Goal: Task Accomplishment & Management: Use online tool/utility

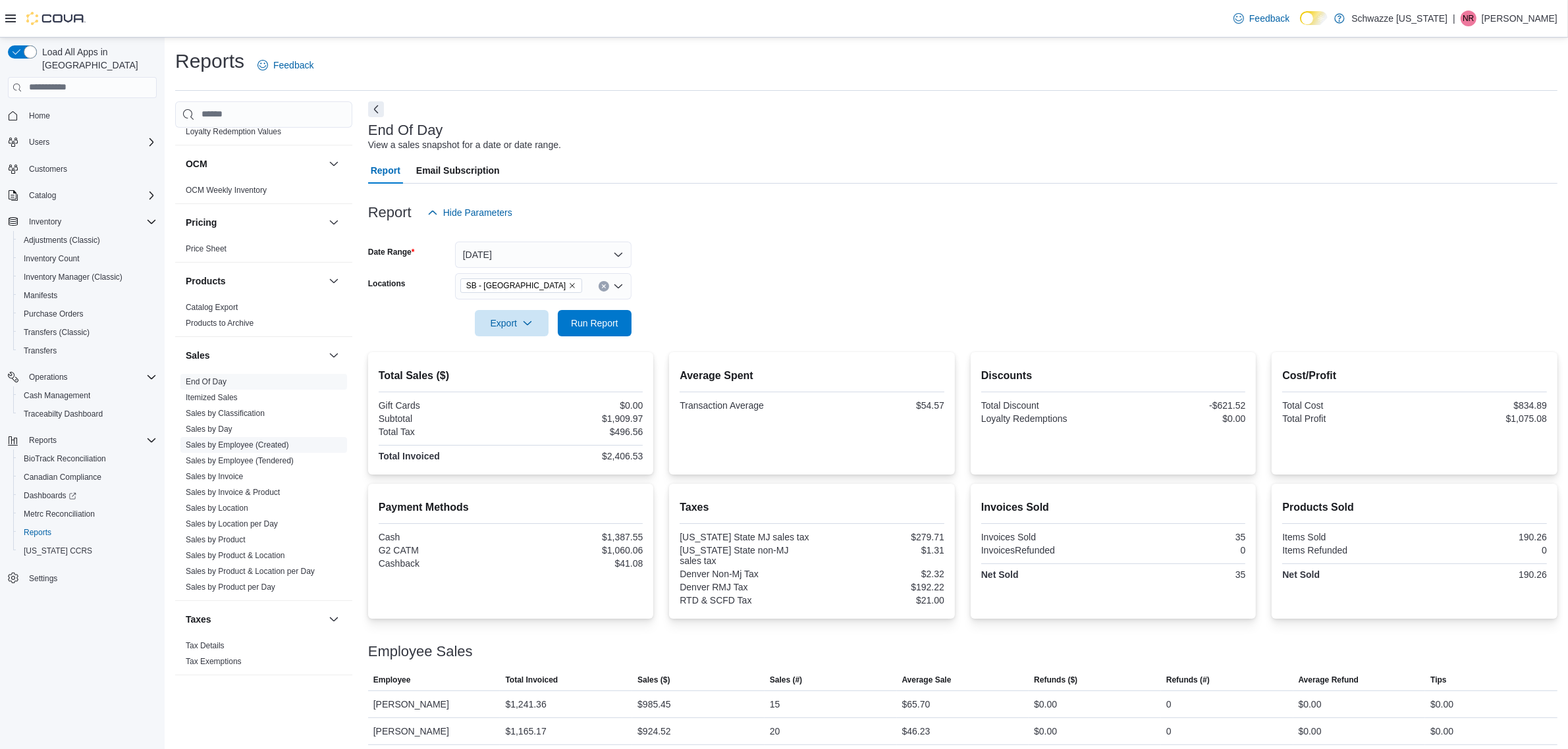
scroll to position [740, 0]
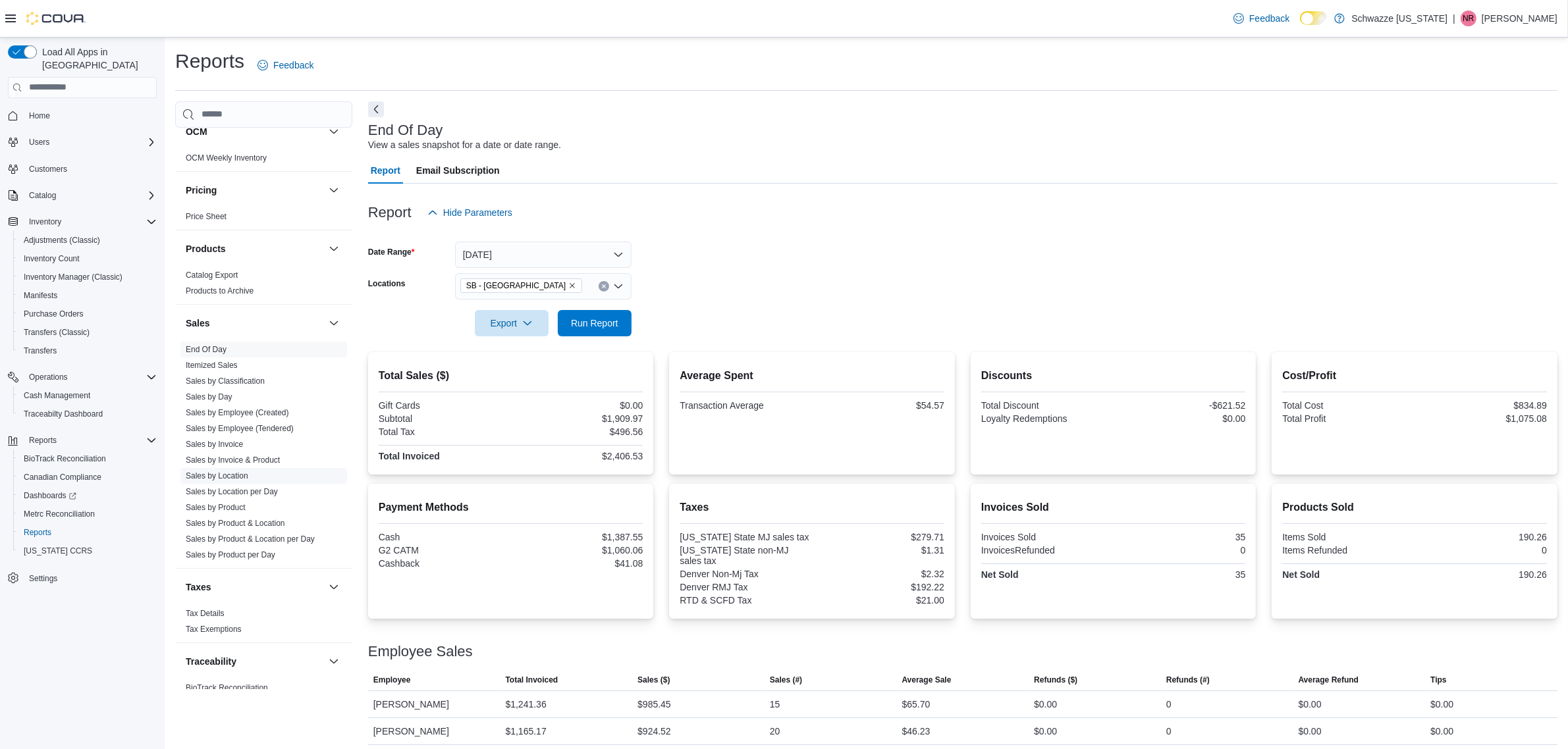
click at [229, 479] on link "Sales by Location" at bounding box center [217, 476] width 62 height 9
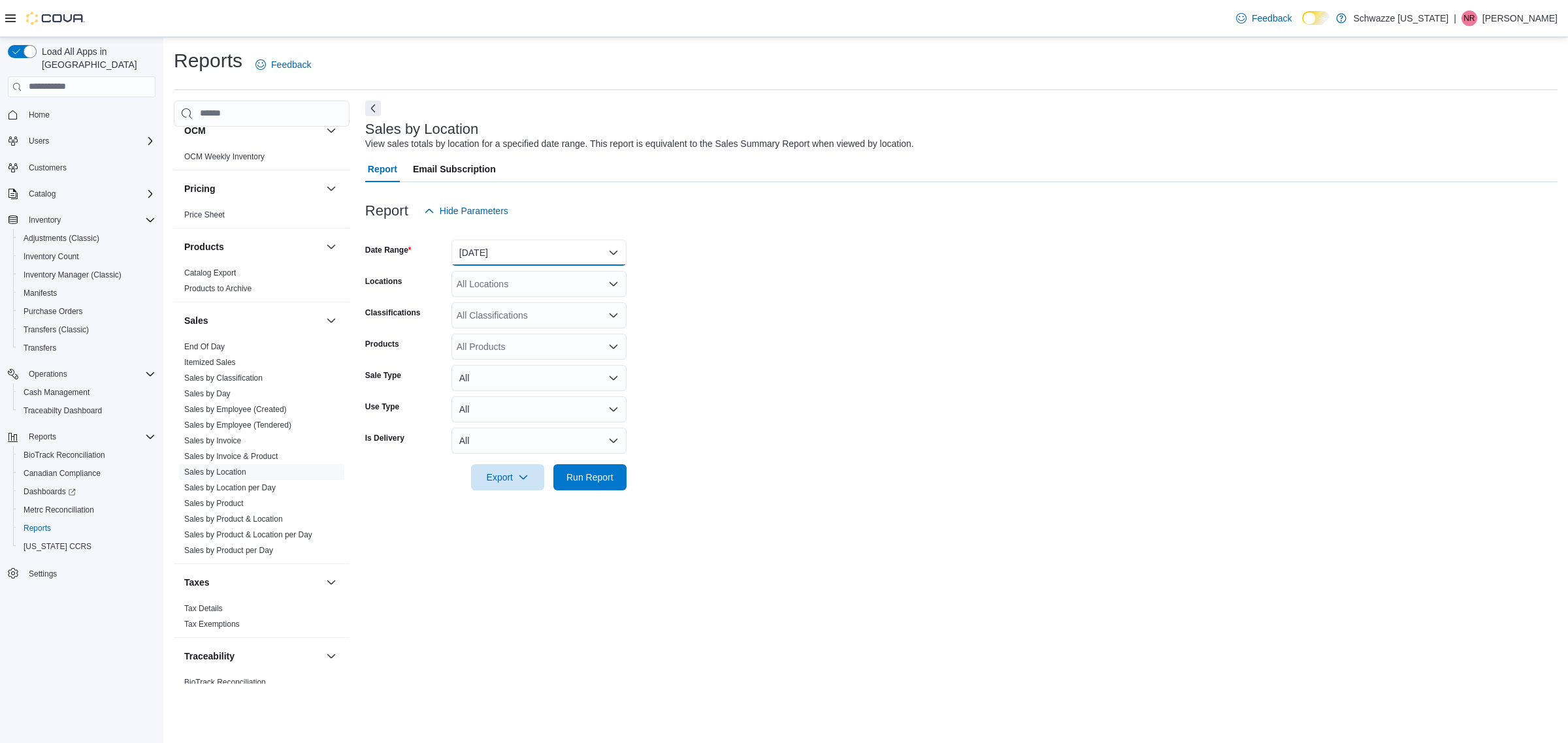
click at [559, 255] on button "[DATE]" at bounding box center [539, 253] width 175 height 26
click at [534, 308] on span "[DATE]" at bounding box center [547, 304] width 149 height 15
click at [516, 283] on div "All Locations" at bounding box center [539, 283] width 175 height 26
type input "****"
click at [518, 300] on span "SB - [GEOGRAPHIC_DATA]" at bounding box center [544, 306] width 116 height 13
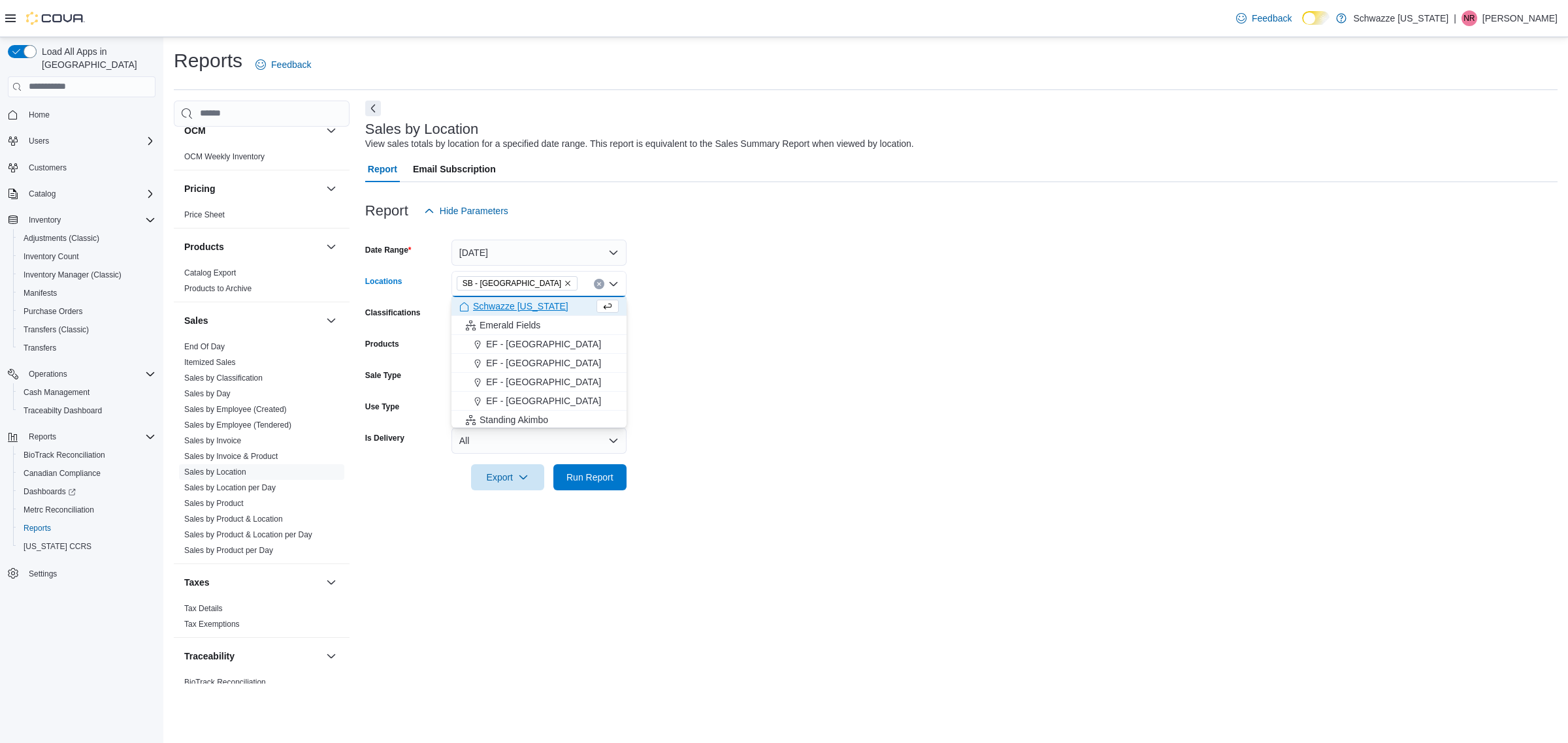
click at [815, 269] on form "Date Range [DATE] Locations SB - [GEOGRAPHIC_DATA] Combo box. Selected. [GEOGRA…" at bounding box center [961, 357] width 1192 height 267
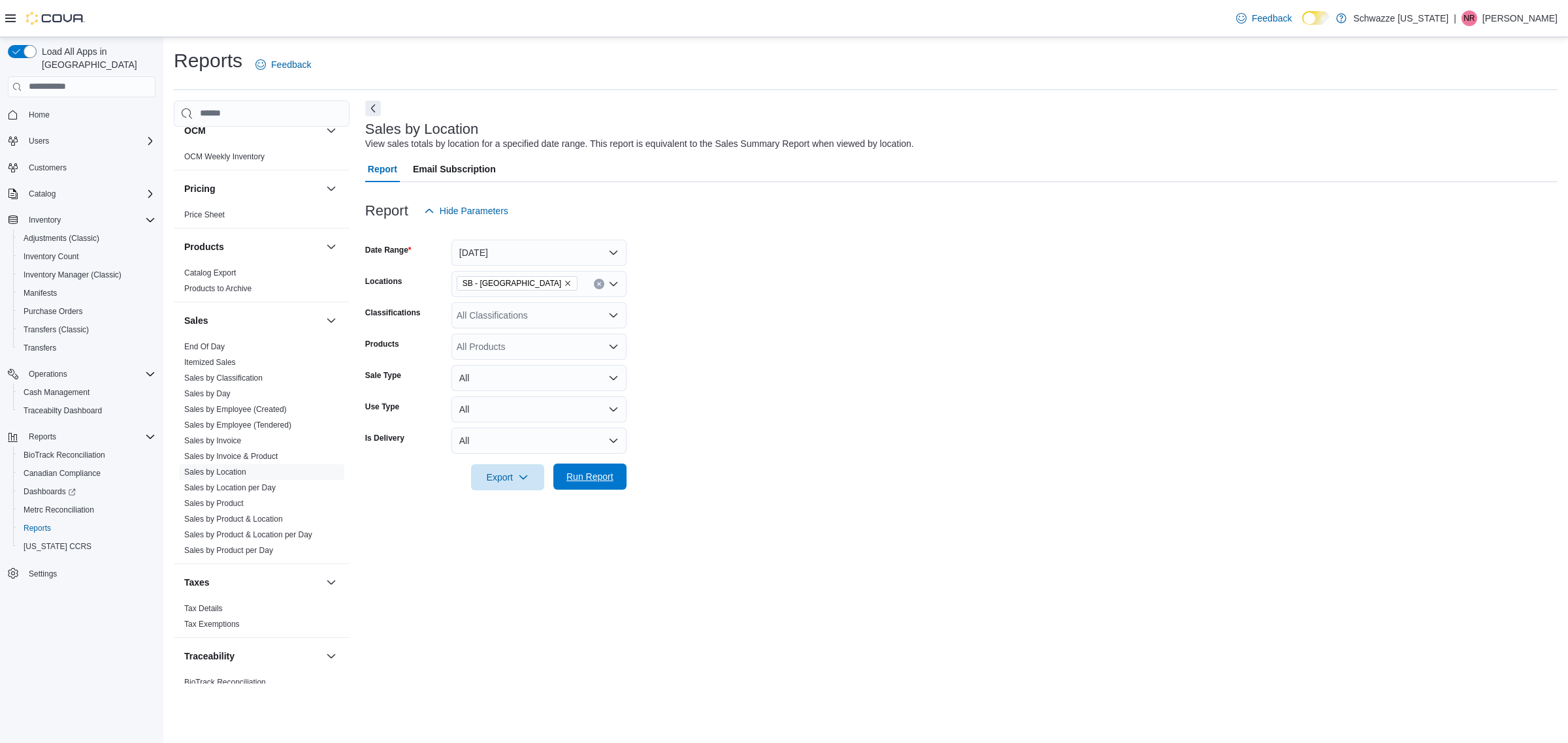
click at [603, 475] on span "Run Report" at bounding box center [590, 476] width 47 height 13
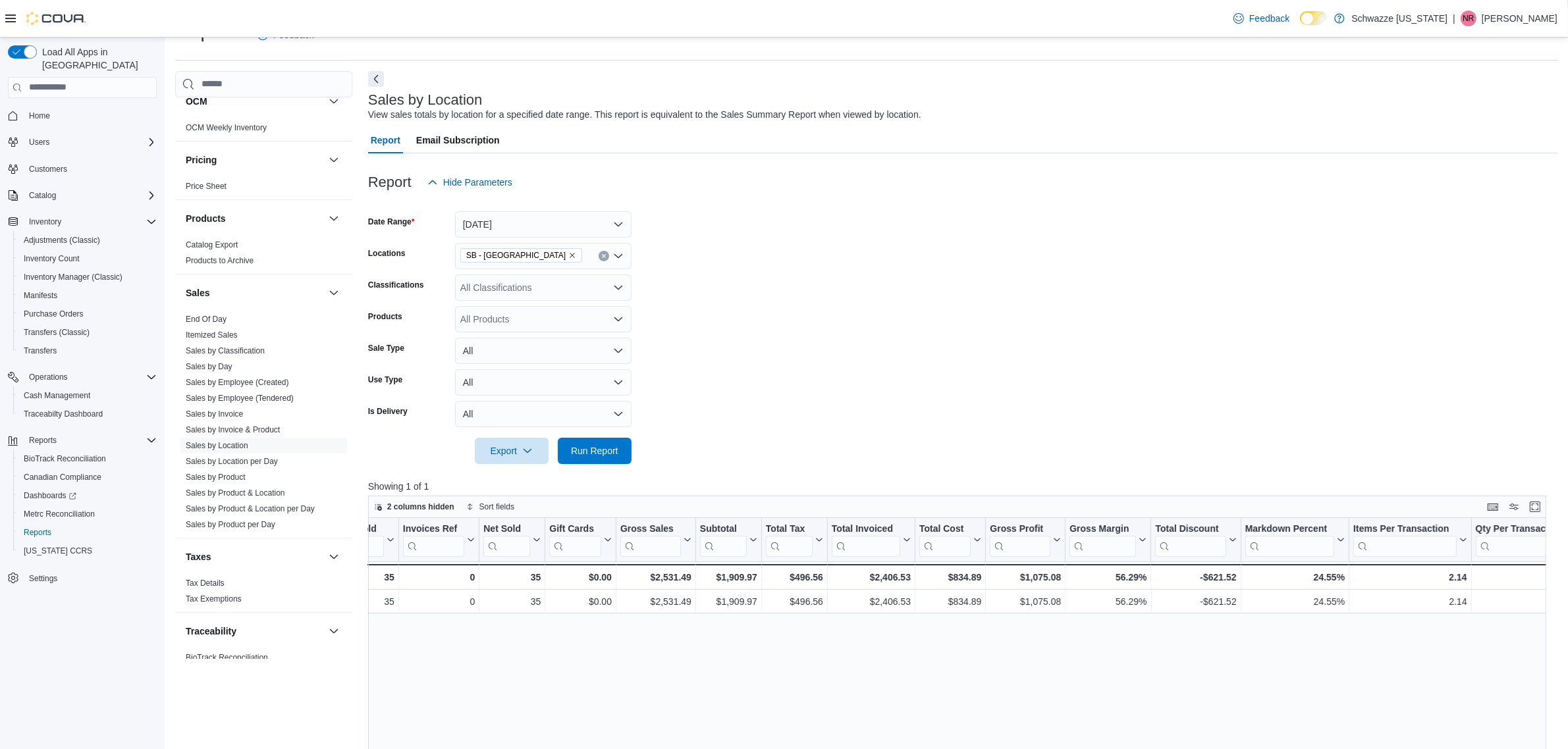
scroll to position [82, 0]
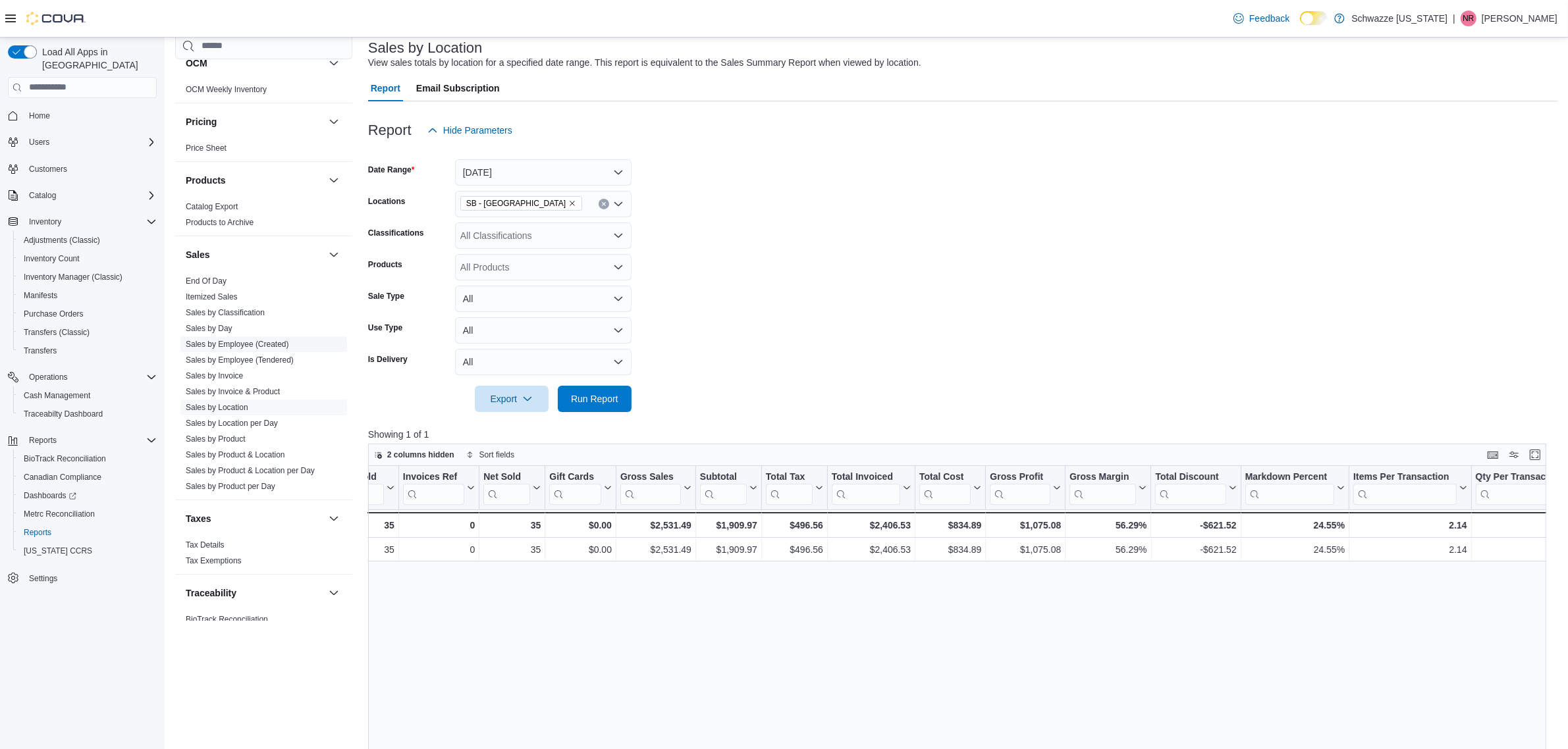
click at [257, 346] on link "Sales by Employee (Created)" at bounding box center [237, 344] width 104 height 9
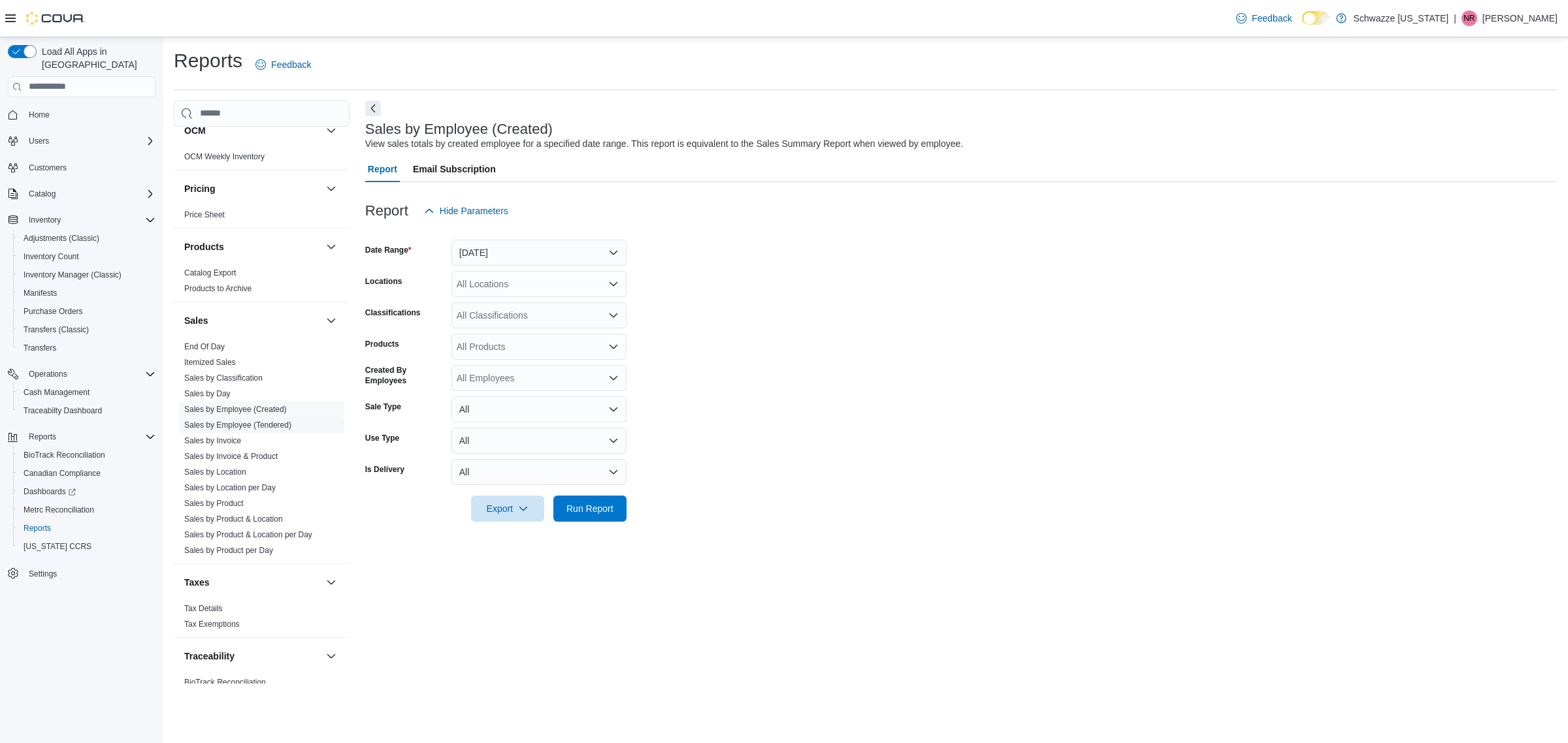
click at [271, 427] on link "Sales by Employee (Tendered)" at bounding box center [237, 425] width 107 height 9
click at [515, 258] on button "[DATE]" at bounding box center [539, 253] width 175 height 26
click at [498, 314] on button "[DATE]" at bounding box center [539, 304] width 175 height 26
click at [491, 281] on div "All Locations" at bounding box center [539, 283] width 175 height 26
type input "****"
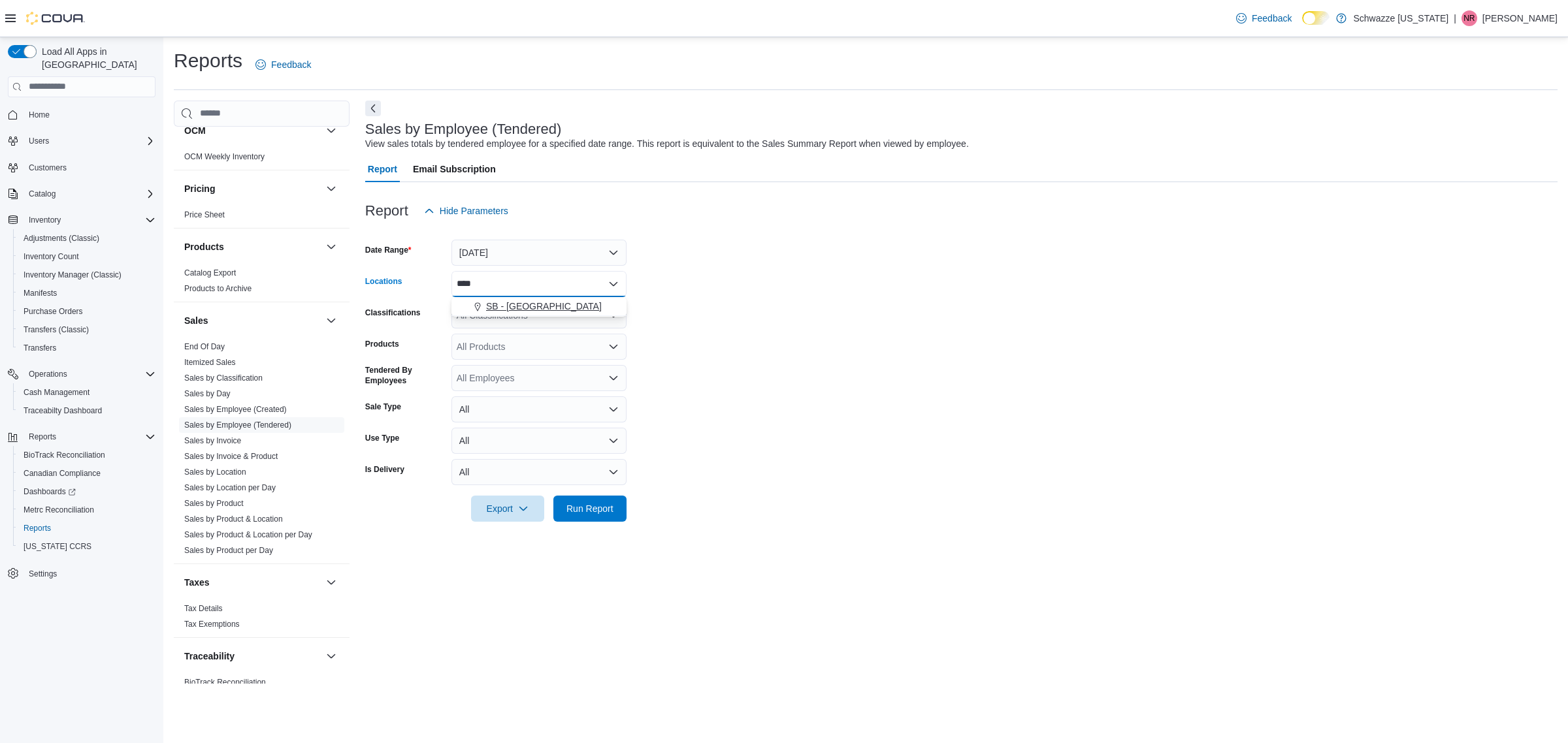
click at [514, 302] on span "SB - [GEOGRAPHIC_DATA]" at bounding box center [544, 306] width 116 height 13
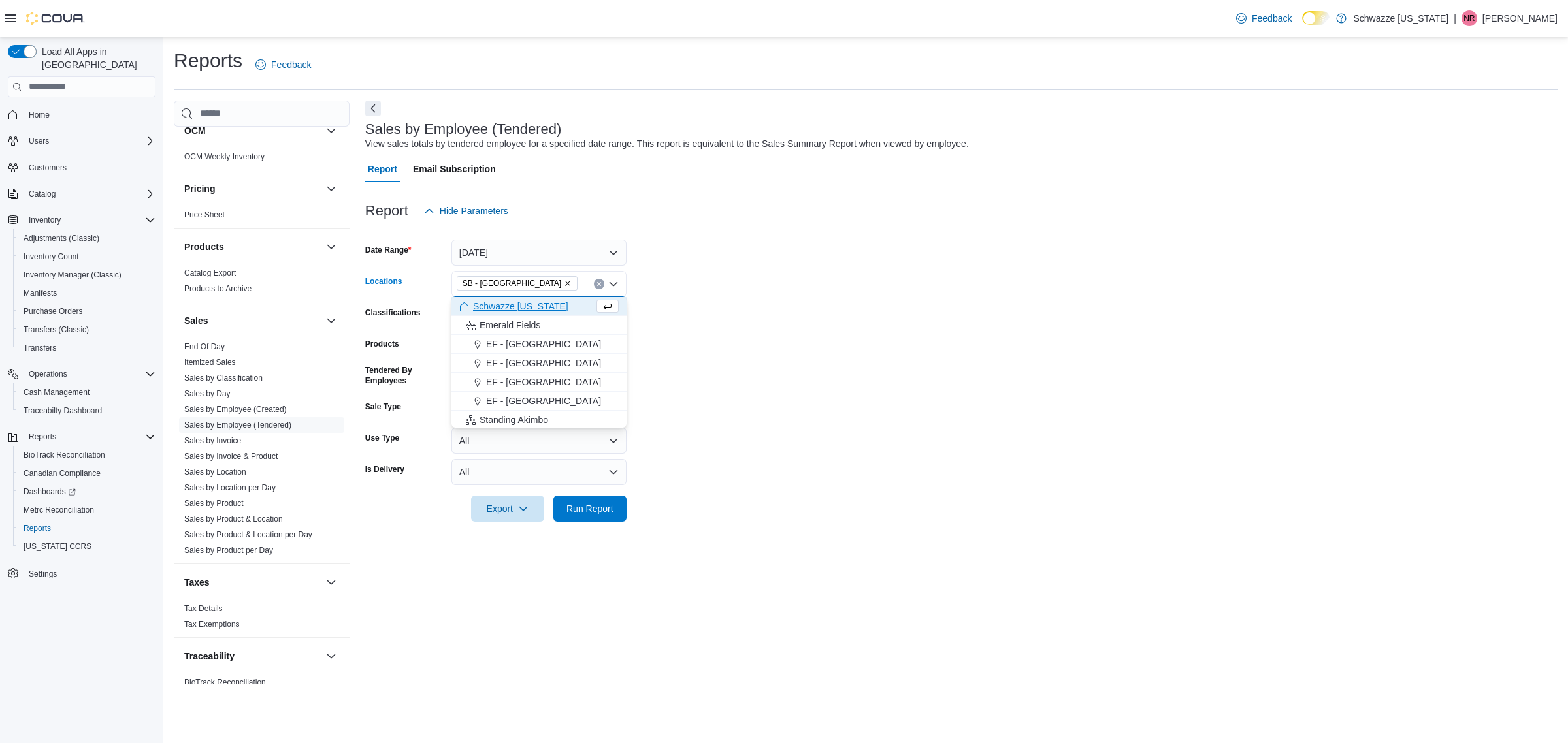
click at [700, 324] on form "Date Range [DATE] Locations SB - [GEOGRAPHIC_DATA] Combo box. Selected. [GEOGRA…" at bounding box center [961, 372] width 1192 height 298
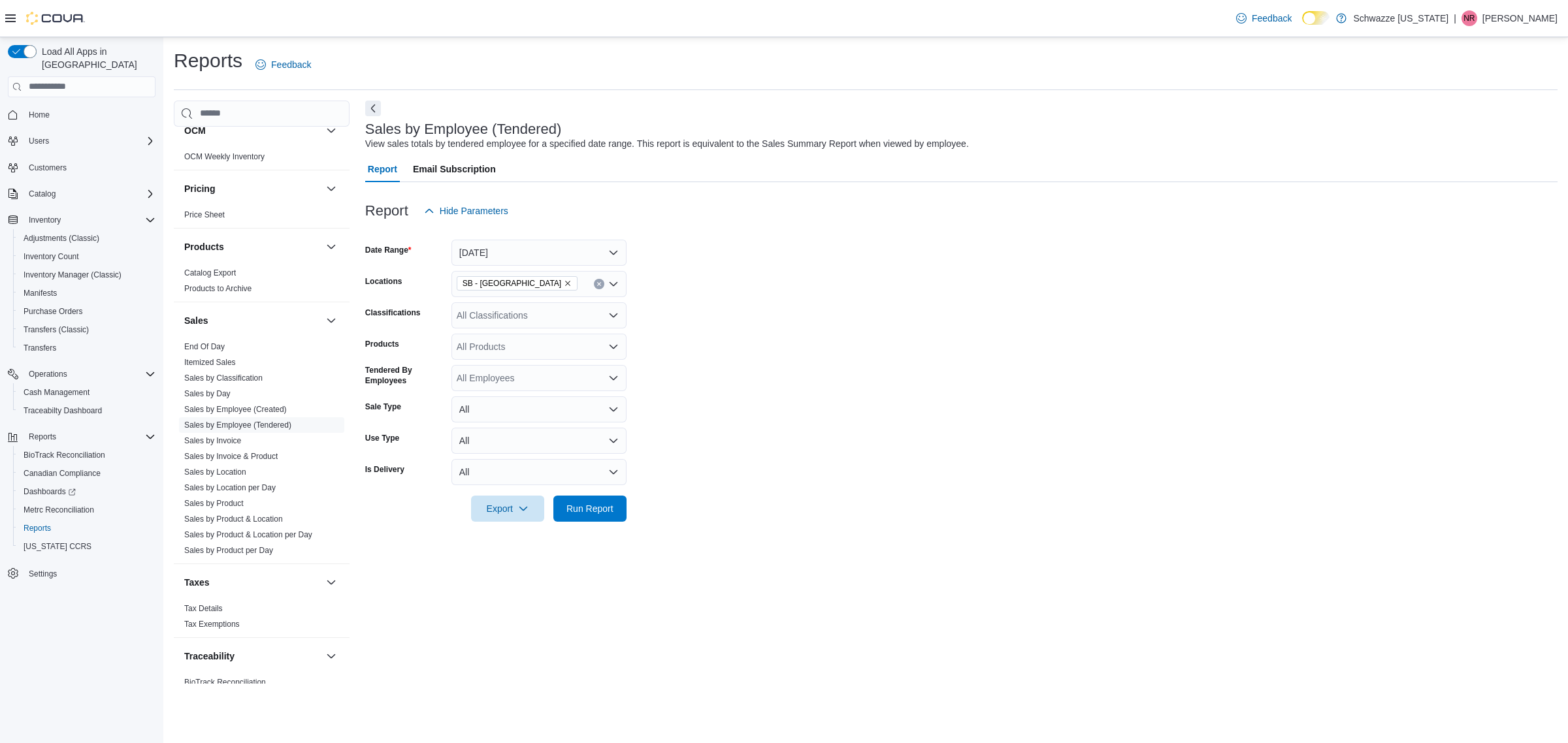
click at [524, 371] on div "All Employees" at bounding box center [539, 378] width 175 height 26
type input "*****"
click at [500, 415] on span "[PERSON_NAME]" at bounding box center [538, 418] width 159 height 13
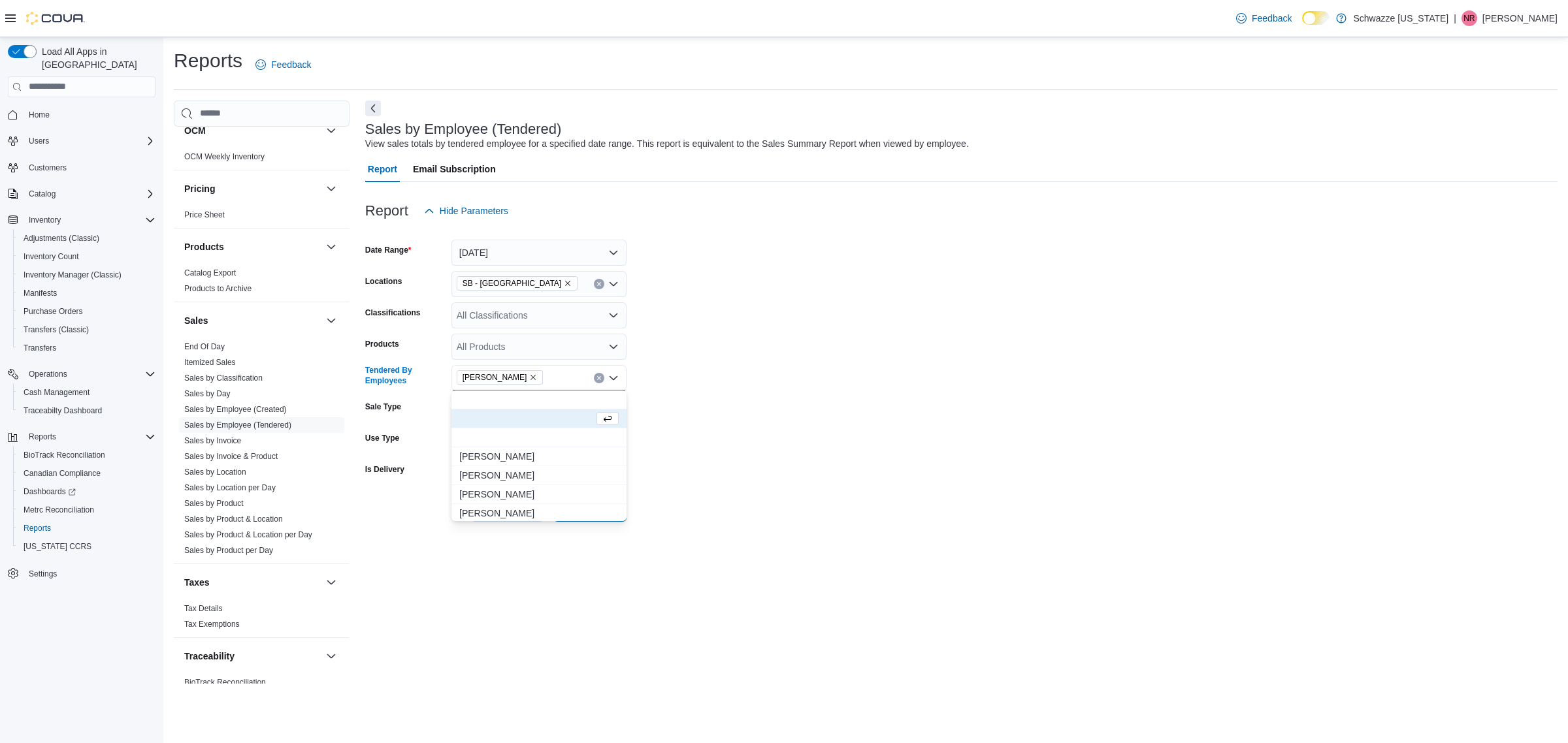
click at [800, 365] on form "Date Range [DATE] Locations SB - Highlands Classifications All Classifications …" at bounding box center [961, 372] width 1192 height 298
click at [605, 506] on span "Run Report" at bounding box center [590, 507] width 47 height 13
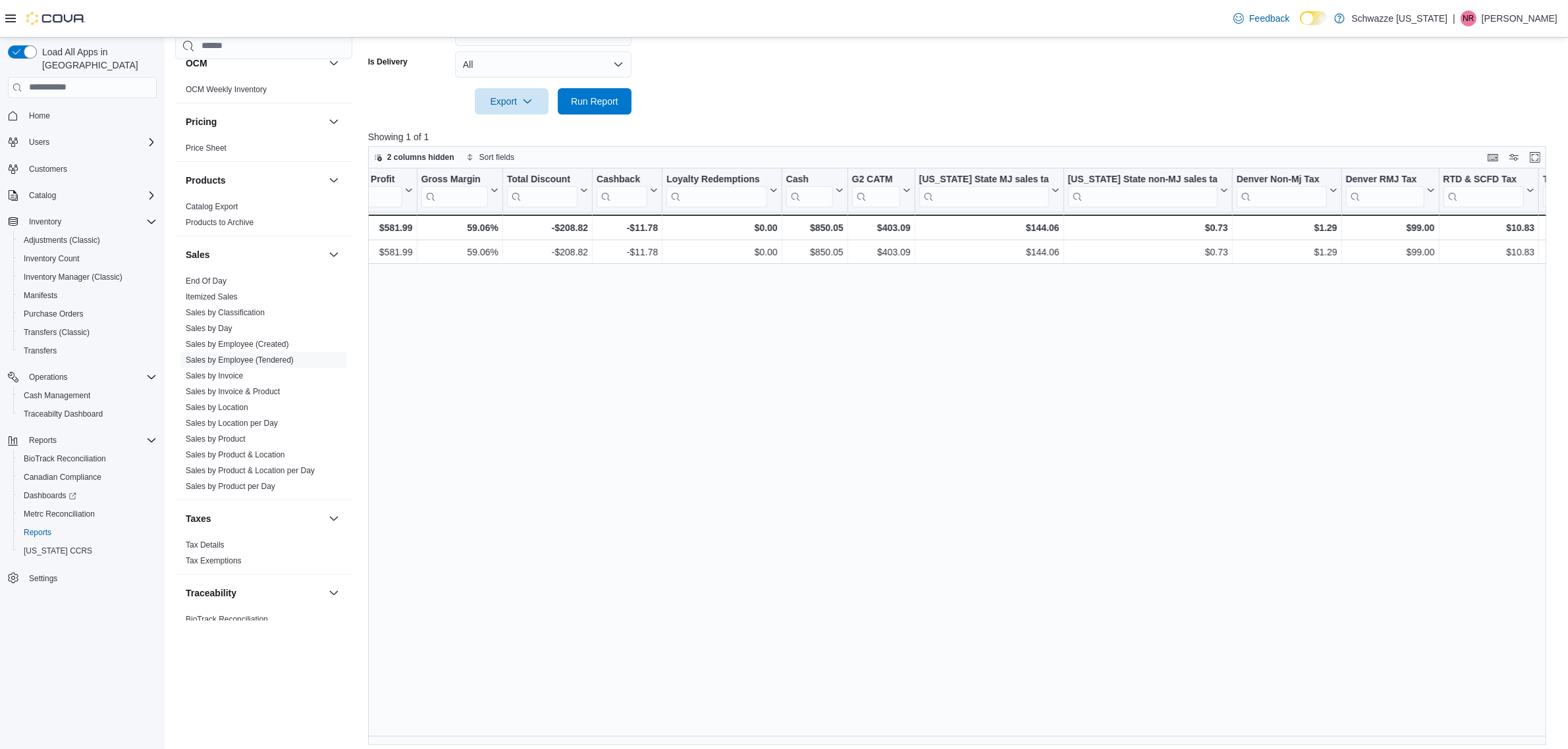
scroll to position [0, 1216]
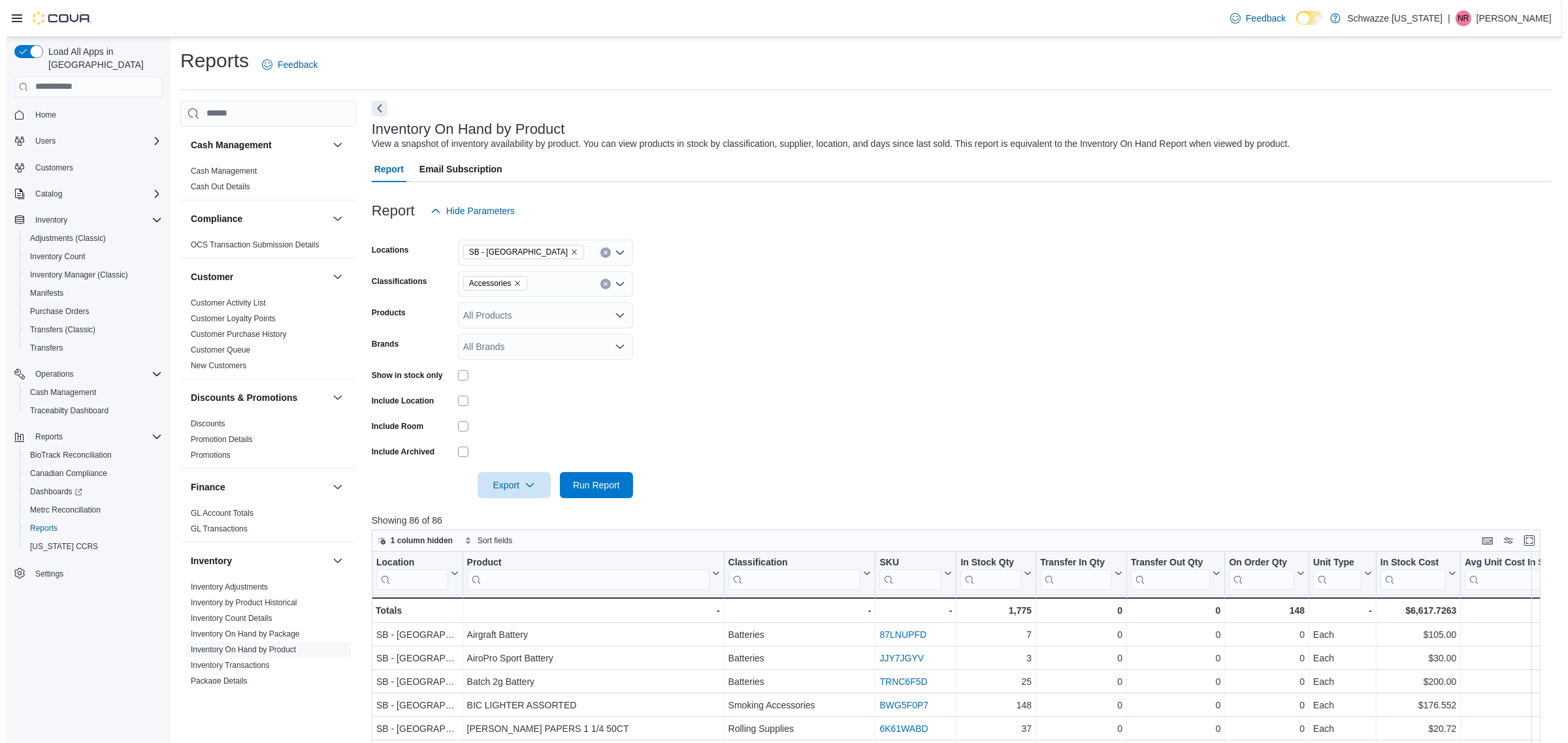
scroll to position [271, 0]
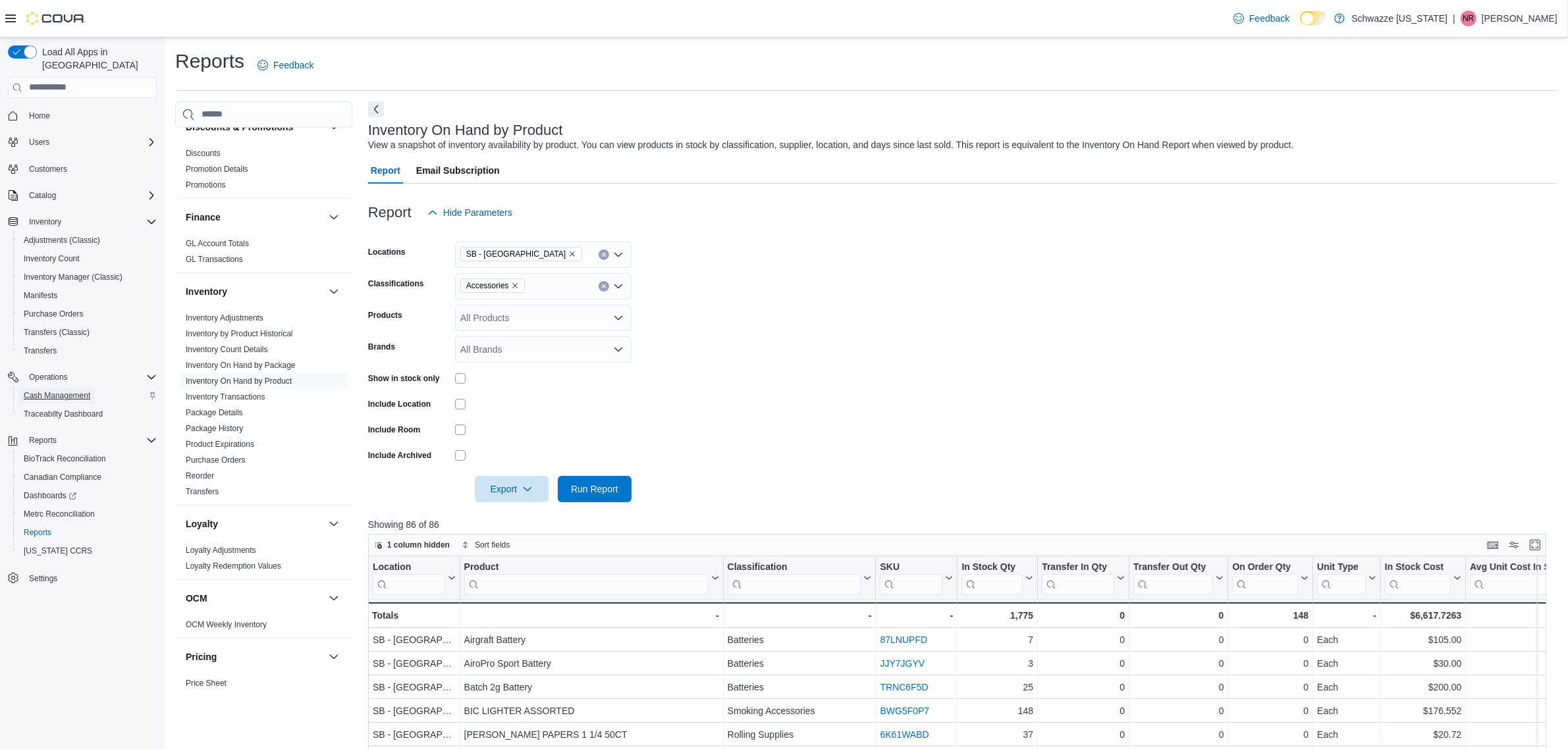
click at [59, 390] on span "Cash Management" at bounding box center [57, 395] width 66 height 11
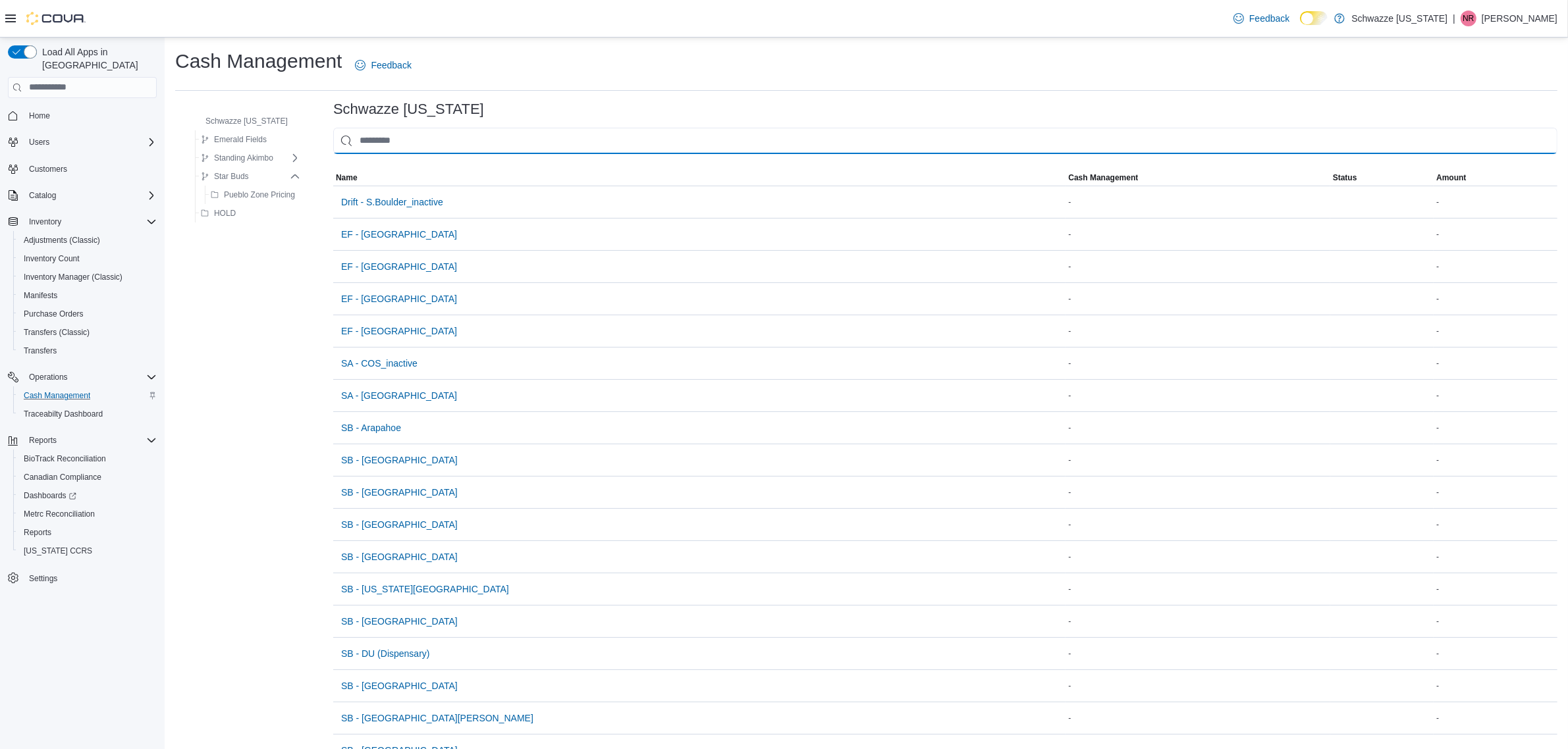
click at [442, 142] on input "This is a search bar. As you type, the results lower in the page will automatic…" at bounding box center [945, 141] width 1224 height 26
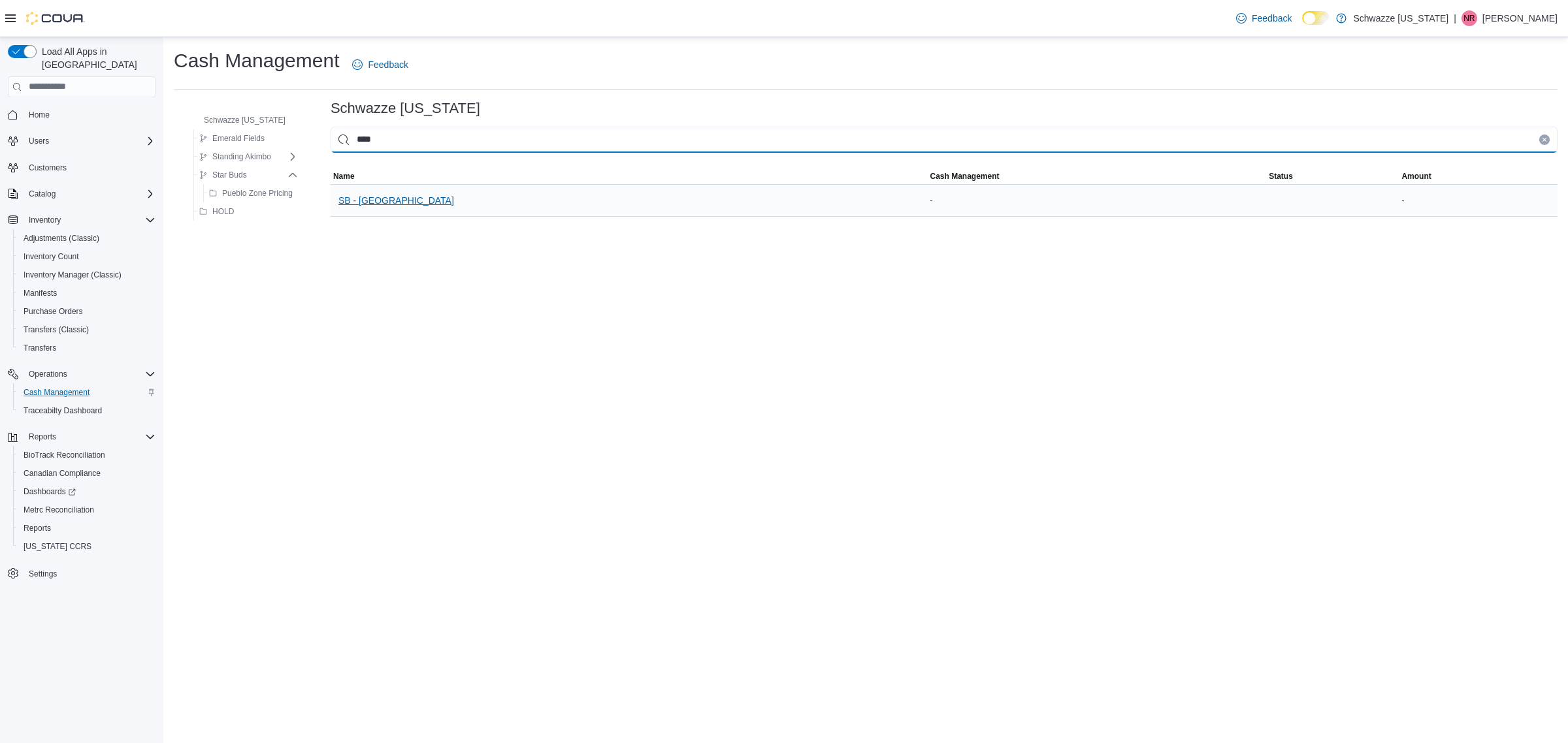
type input "****"
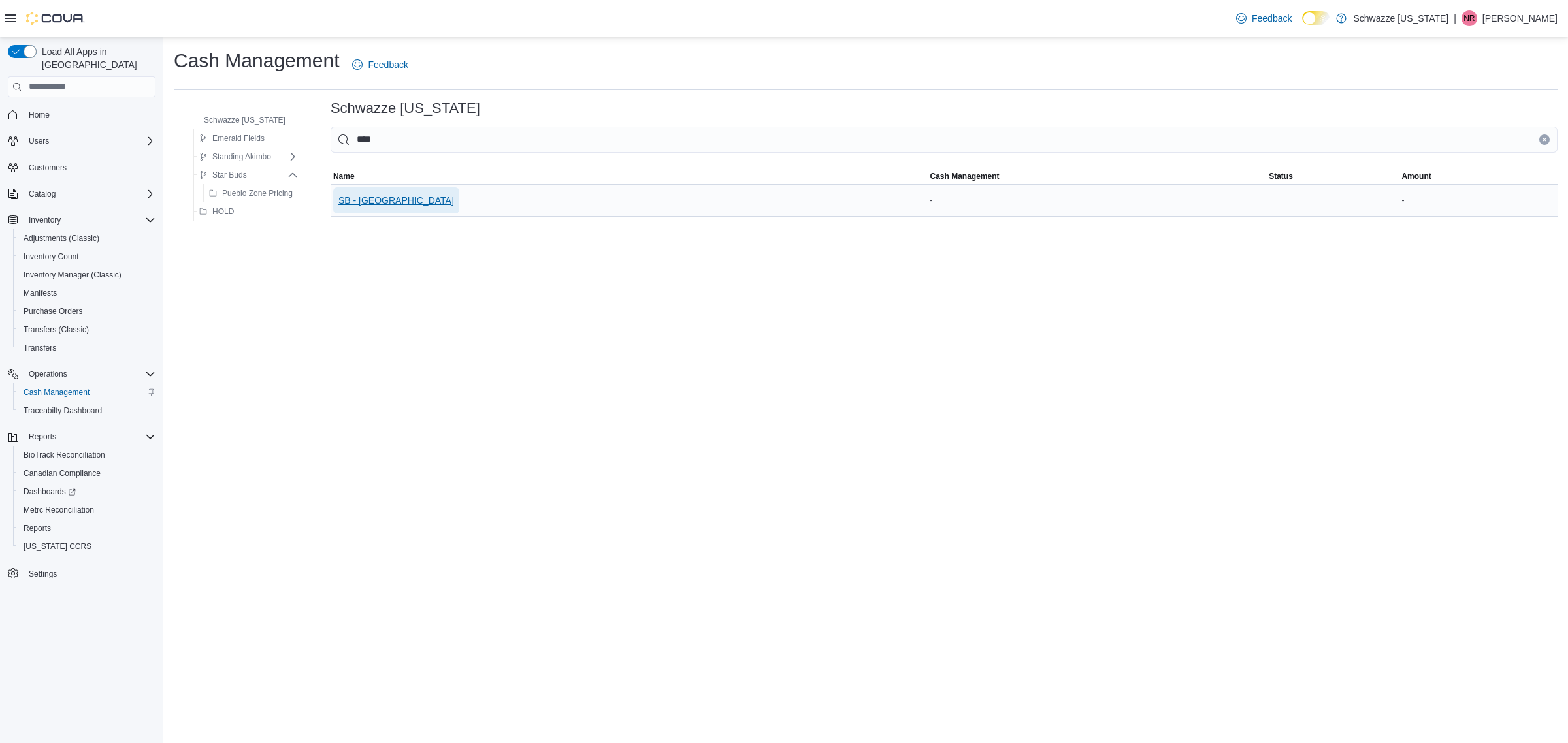
click at [372, 201] on span "SB - [GEOGRAPHIC_DATA]" at bounding box center [396, 200] width 116 height 13
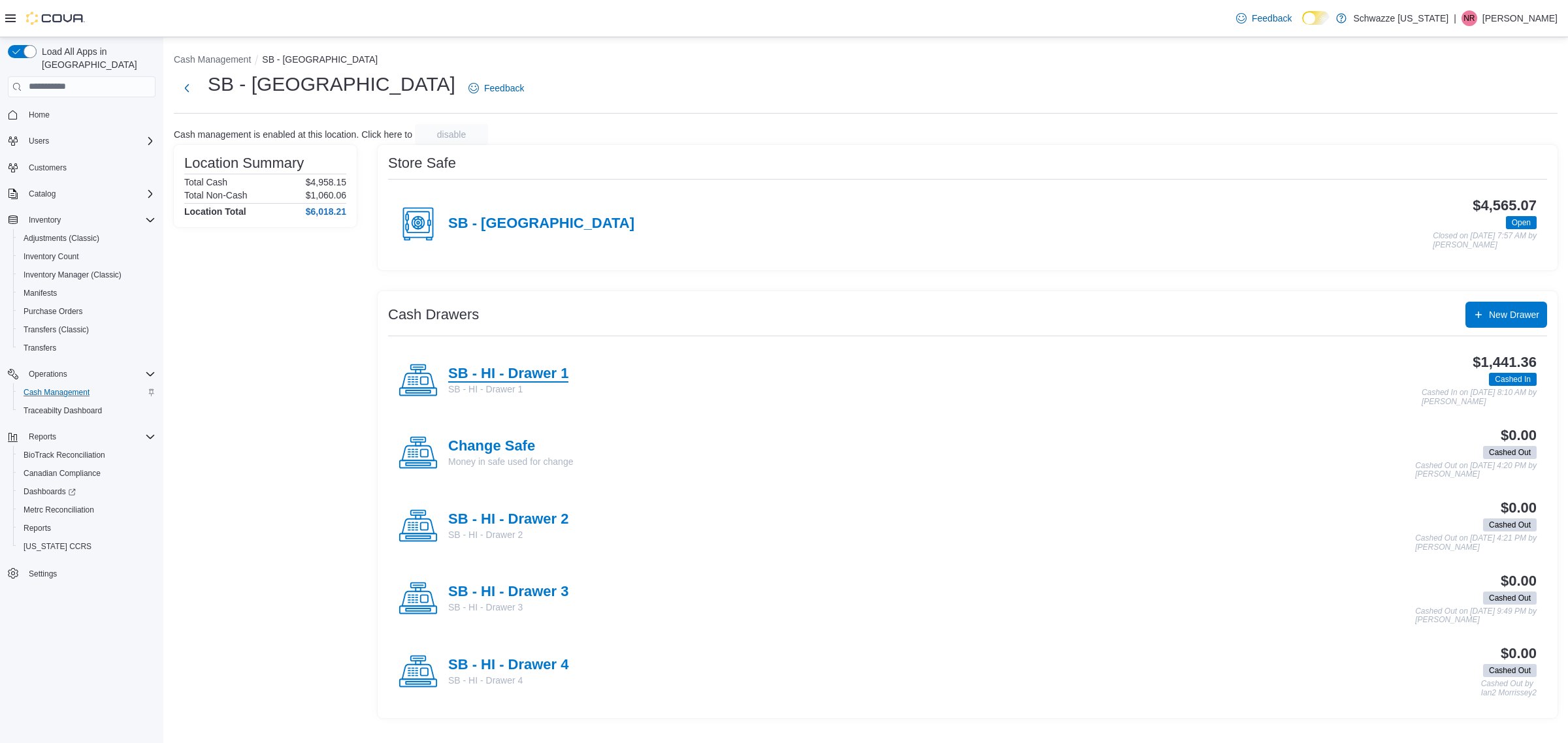
click at [520, 372] on h4 "SB - HI - Drawer 1" at bounding box center [508, 374] width 120 height 17
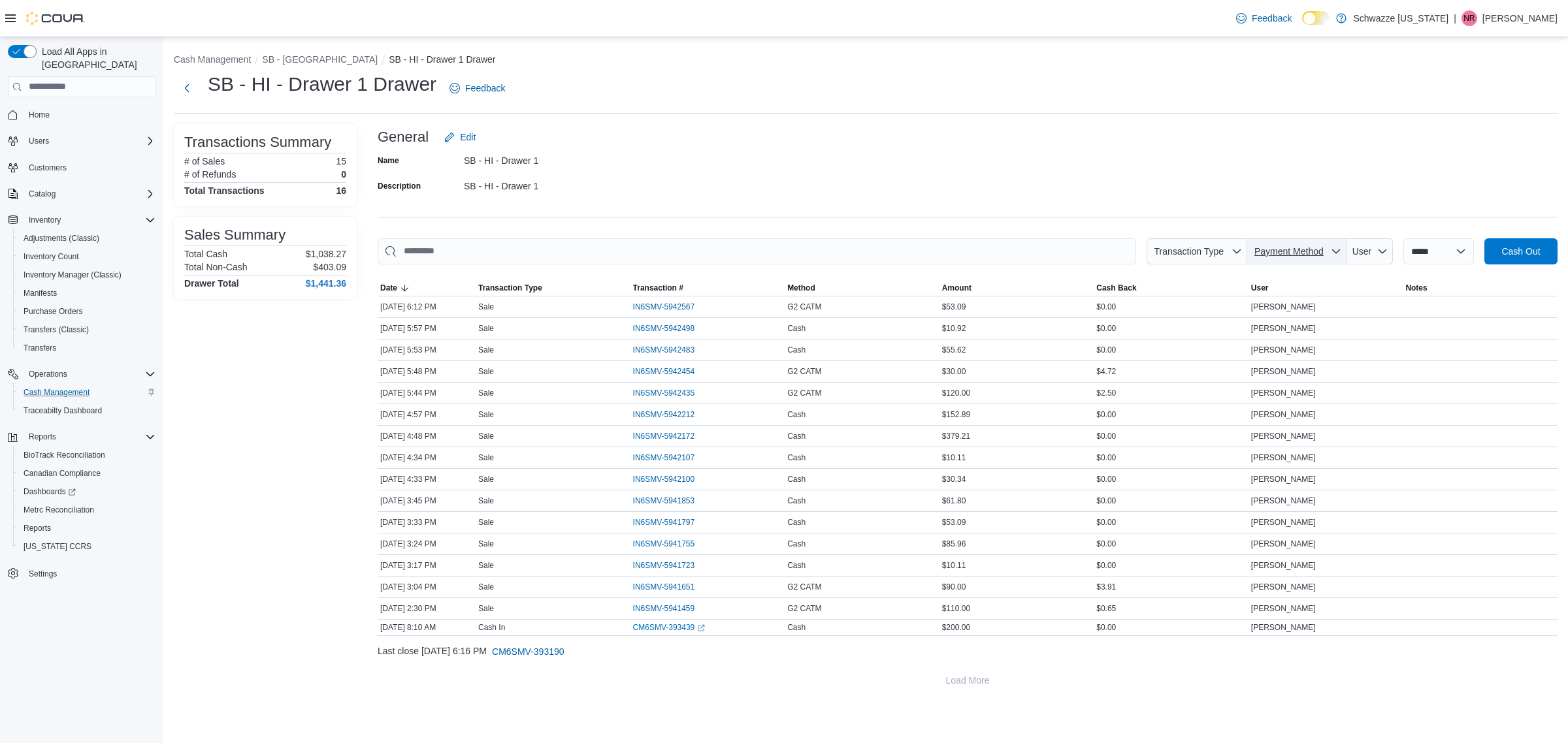
click at [1308, 260] on span "Payment Method" at bounding box center [1296, 251] width 89 height 26
click at [1259, 281] on span "G2 CATM" at bounding box center [1277, 279] width 124 height 15
type input "**********"
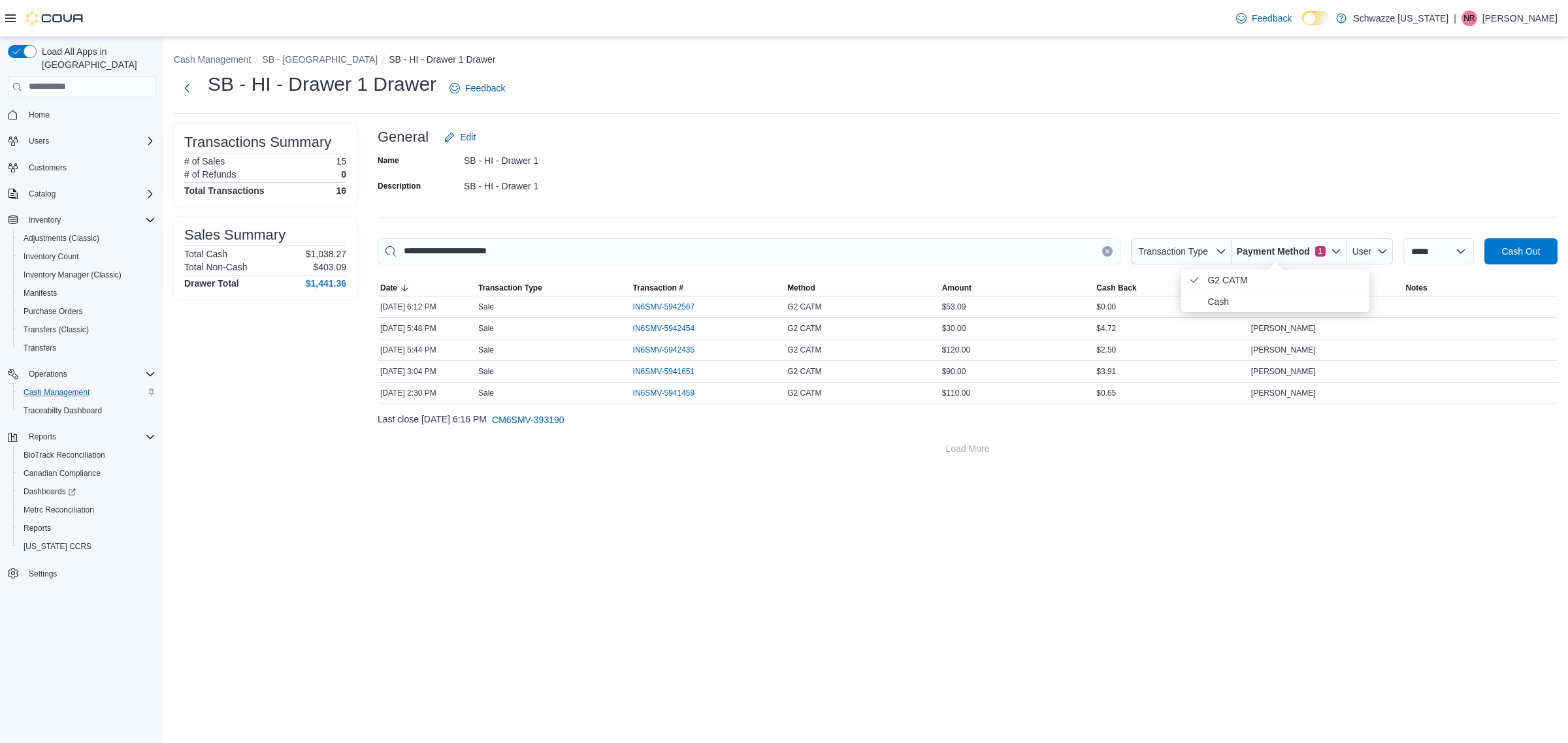
click at [901, 173] on div "Name SB - HI - Drawer 1 Description SB - HI - Drawer 1" at bounding box center [967, 173] width 1180 height 46
click at [1287, 246] on span "Payment Method" at bounding box center [1273, 251] width 73 height 13
click at [1255, 282] on span "G2 CATM . Checked option." at bounding box center [1284, 279] width 154 height 15
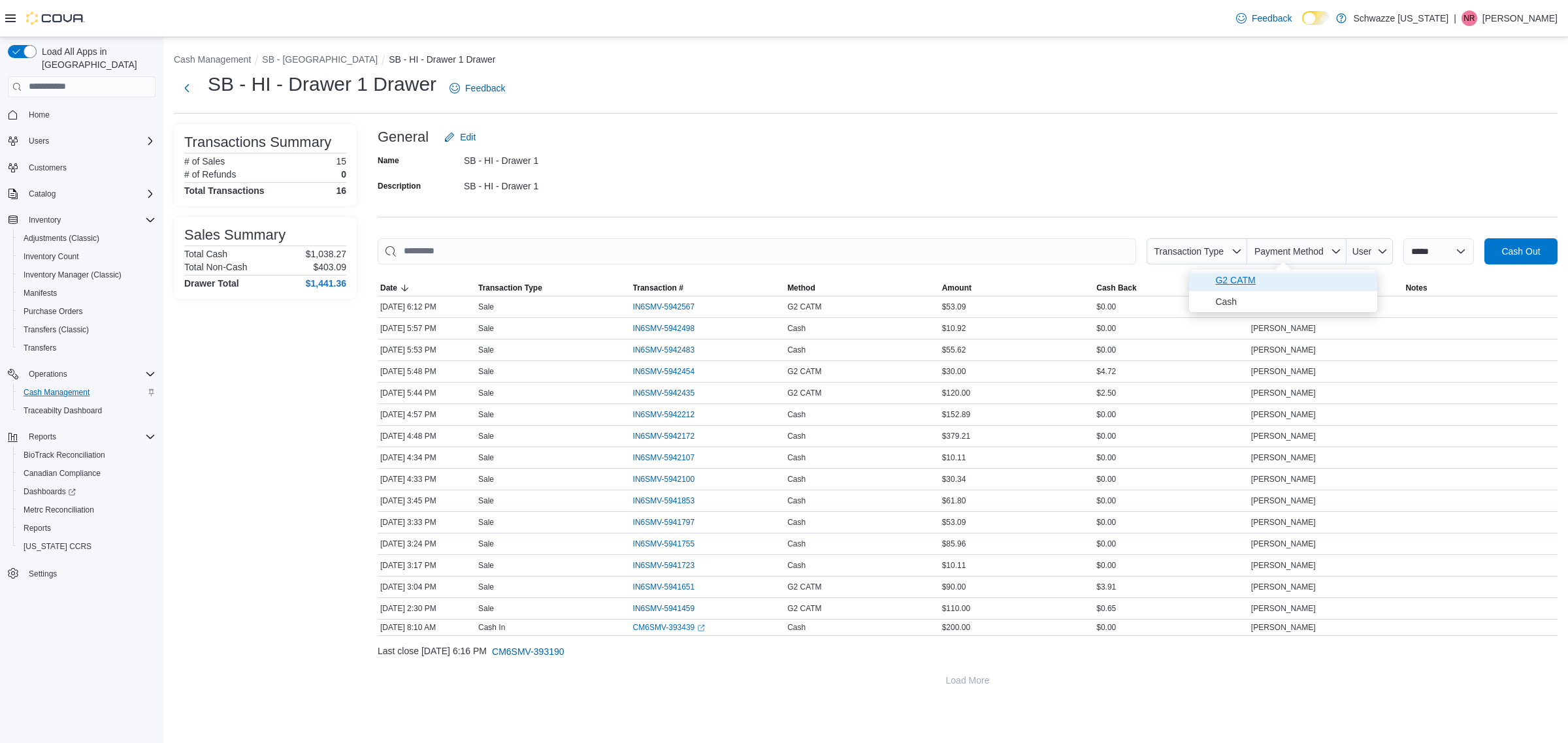
click at [1248, 278] on span "G2 CATM" at bounding box center [1292, 279] width 154 height 15
type input "**********"
